Goal: Check status: Check status

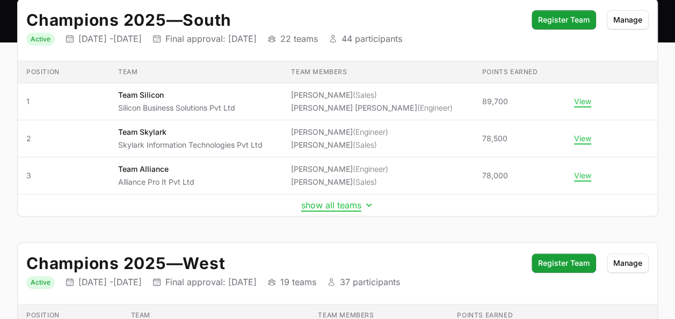
scroll to position [126, 0]
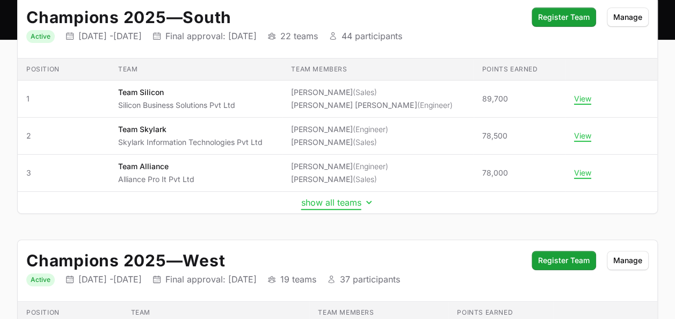
click at [341, 197] on button "show all teams" at bounding box center [337, 202] width 73 height 11
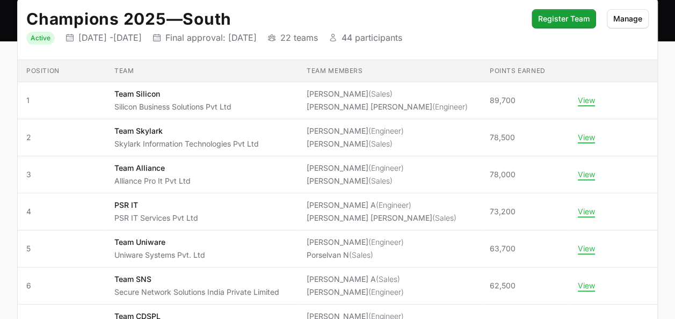
scroll to position [123, 0]
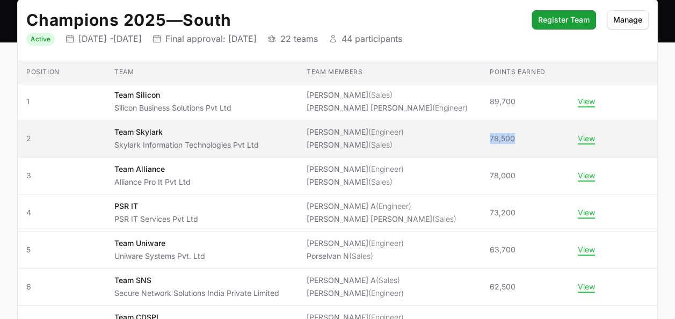
drag, startPoint x: 487, startPoint y: 137, endPoint x: 520, endPoint y: 134, distance: 32.9
click at [520, 134] on td "Points earned 78,500" at bounding box center [525, 138] width 88 height 37
copy span "78,500"
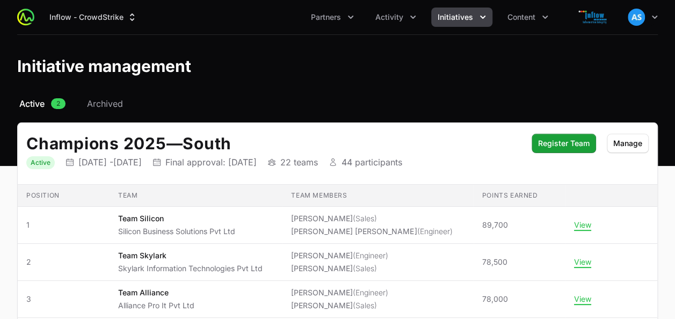
scroll to position [123, 0]
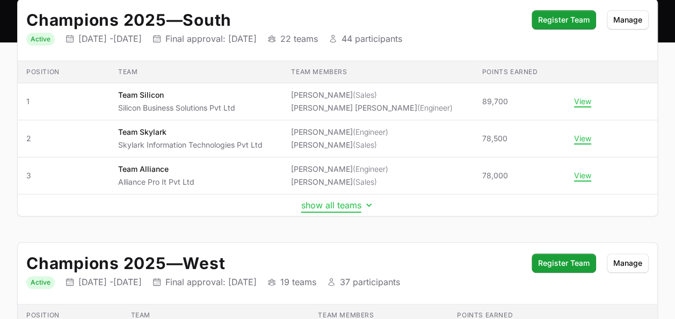
click at [340, 206] on button "show all teams" at bounding box center [337, 205] width 73 height 11
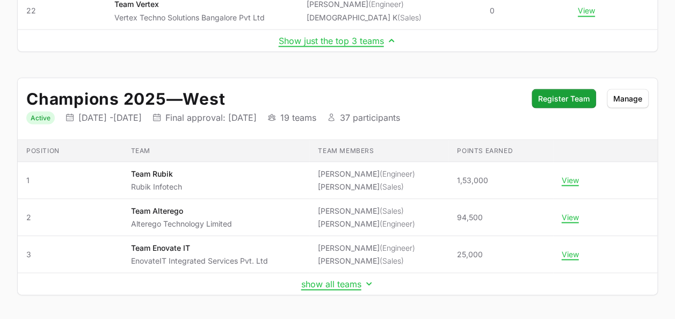
scroll to position [1023, 0]
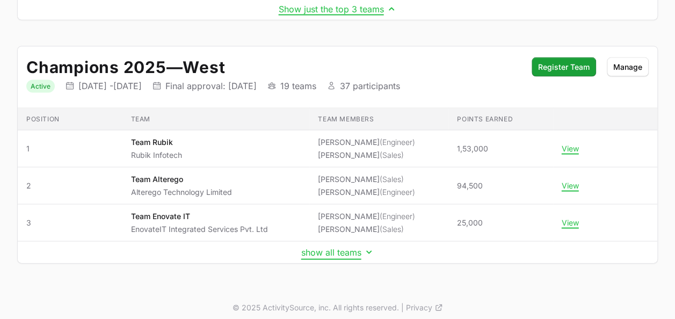
click at [314, 247] on button "show all teams" at bounding box center [337, 252] width 73 height 11
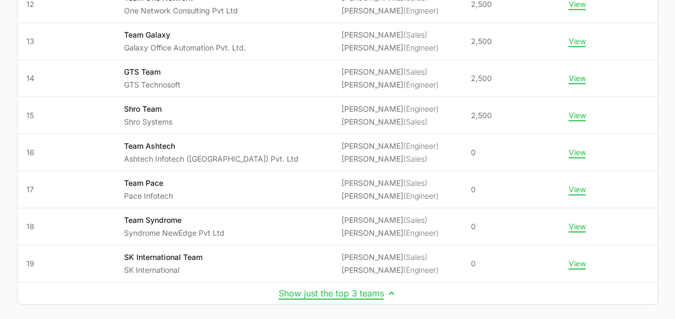
scroll to position [1576, 0]
